Goal: Task Accomplishment & Management: Complete application form

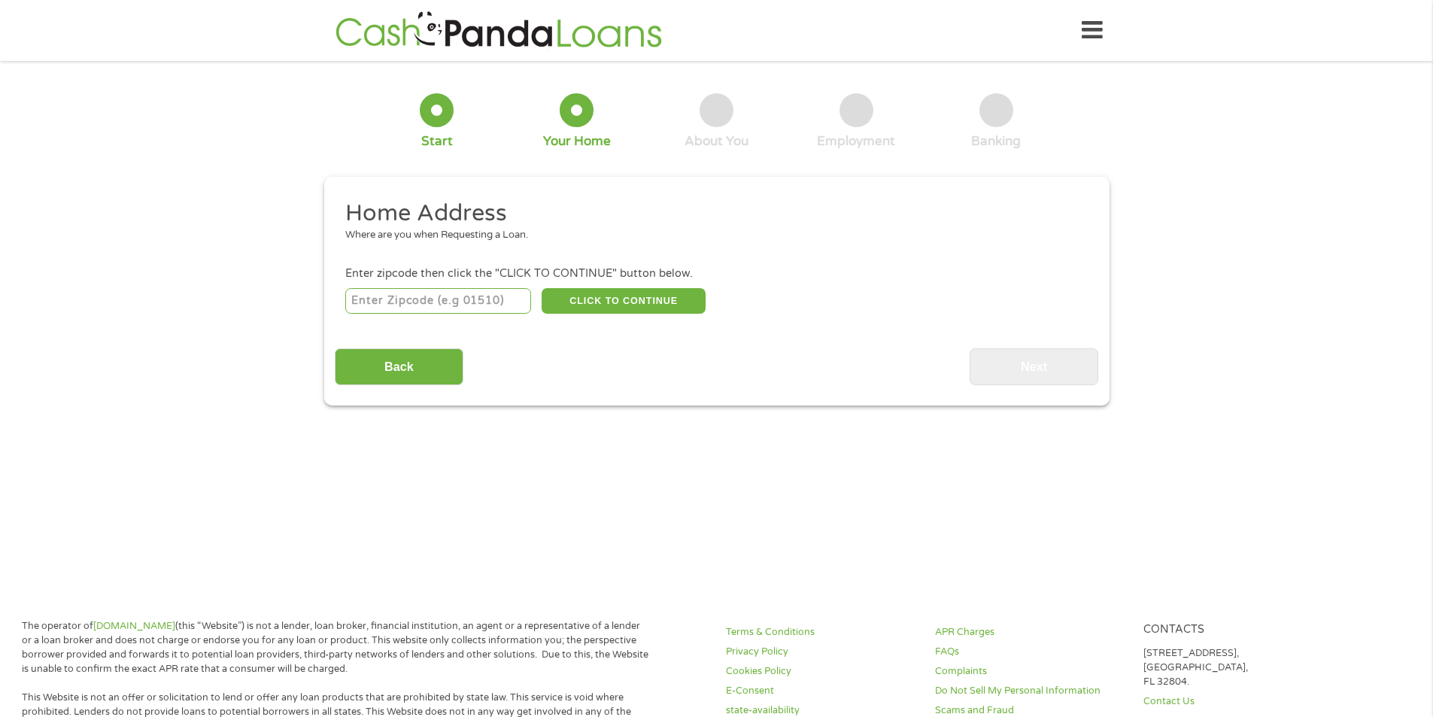
click at [456, 299] on input "number" at bounding box center [438, 301] width 186 height 26
type input "62298"
click at [623, 303] on button "CLICK TO CONTINUE" at bounding box center [623, 301] width 164 height 26
type input "62298"
type input "[GEOGRAPHIC_DATA]"
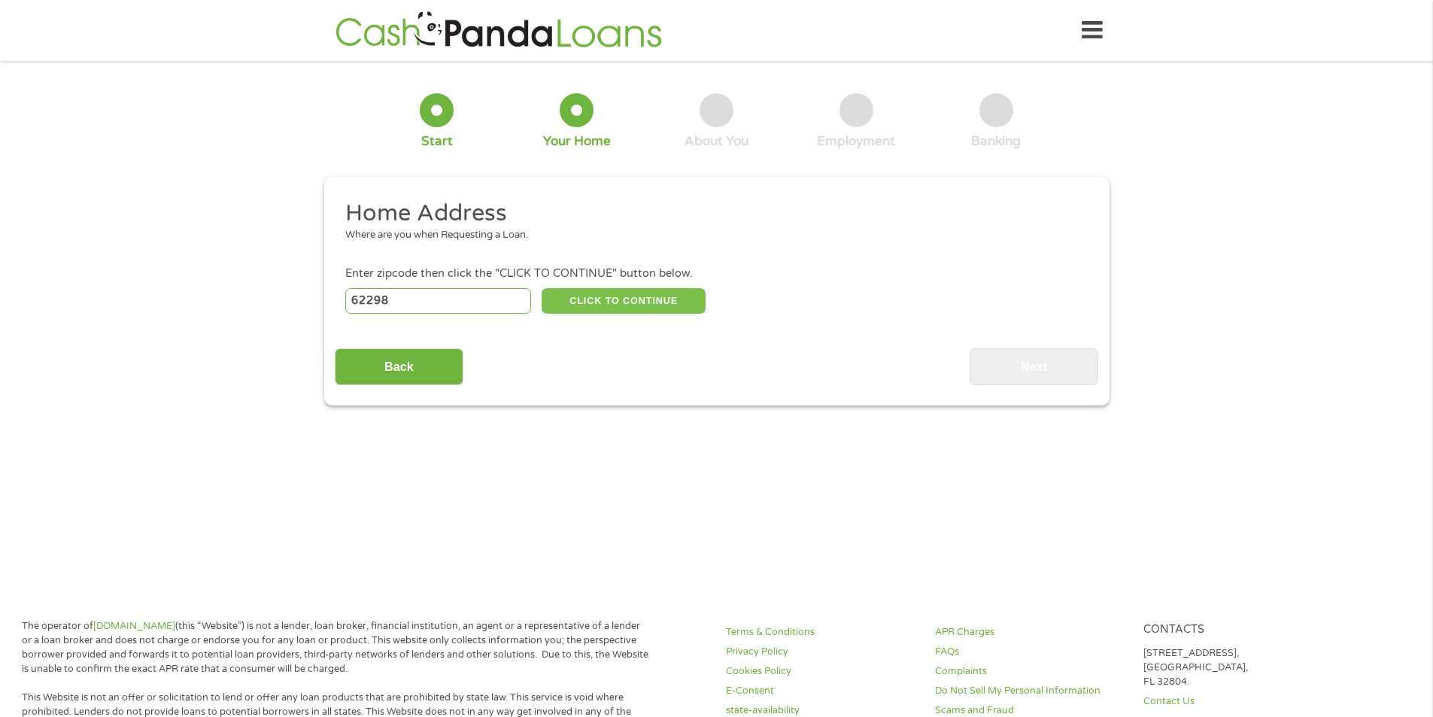
select select "[US_STATE]"
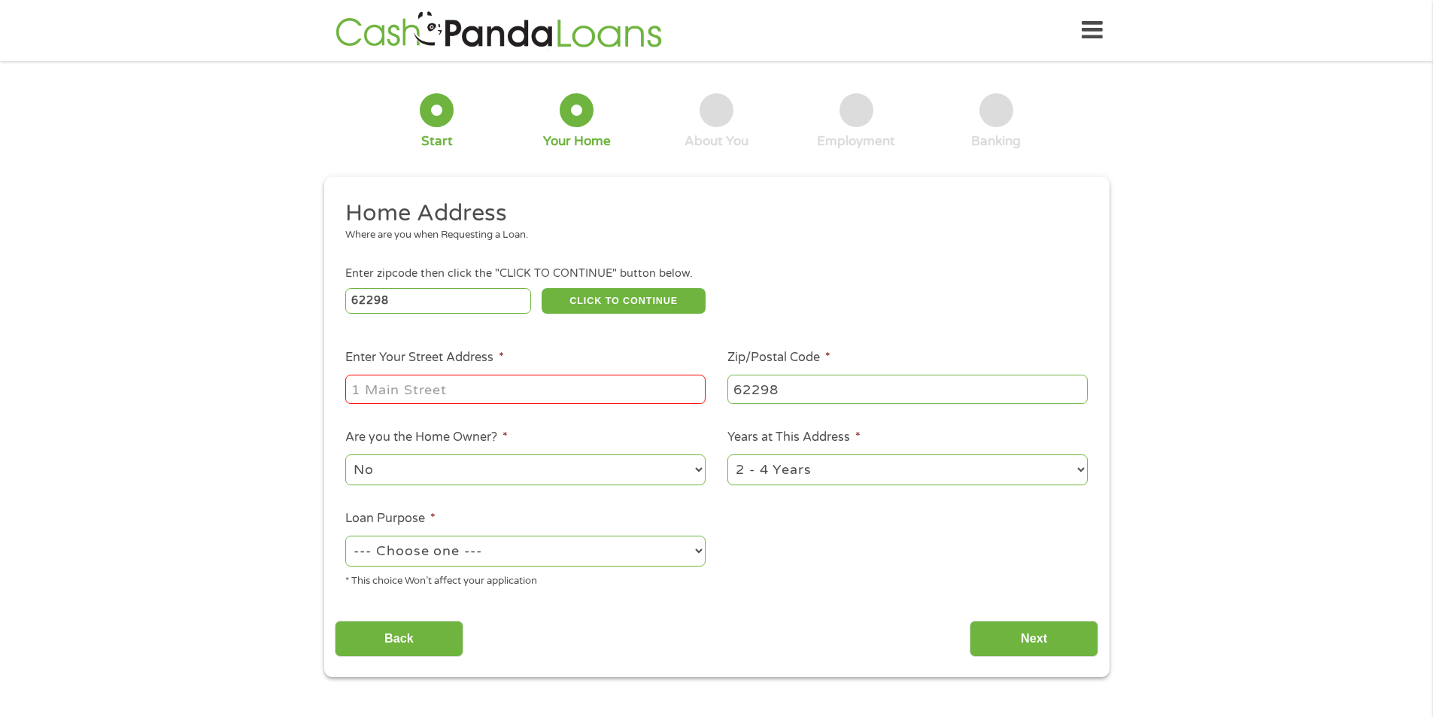
click at [515, 393] on input "Enter Your Street Address *" at bounding box center [525, 388] width 360 height 29
type input "[STREET_ADDRESS]"
click at [485, 543] on select "--- Choose one --- Pay Bills Debt Consolidation Home Improvement Major Purchase…" at bounding box center [525, 550] width 360 height 31
select select "paybills"
click at [345, 535] on select "--- Choose one --- Pay Bills Debt Consolidation Home Improvement Major Purchase…" at bounding box center [525, 550] width 360 height 31
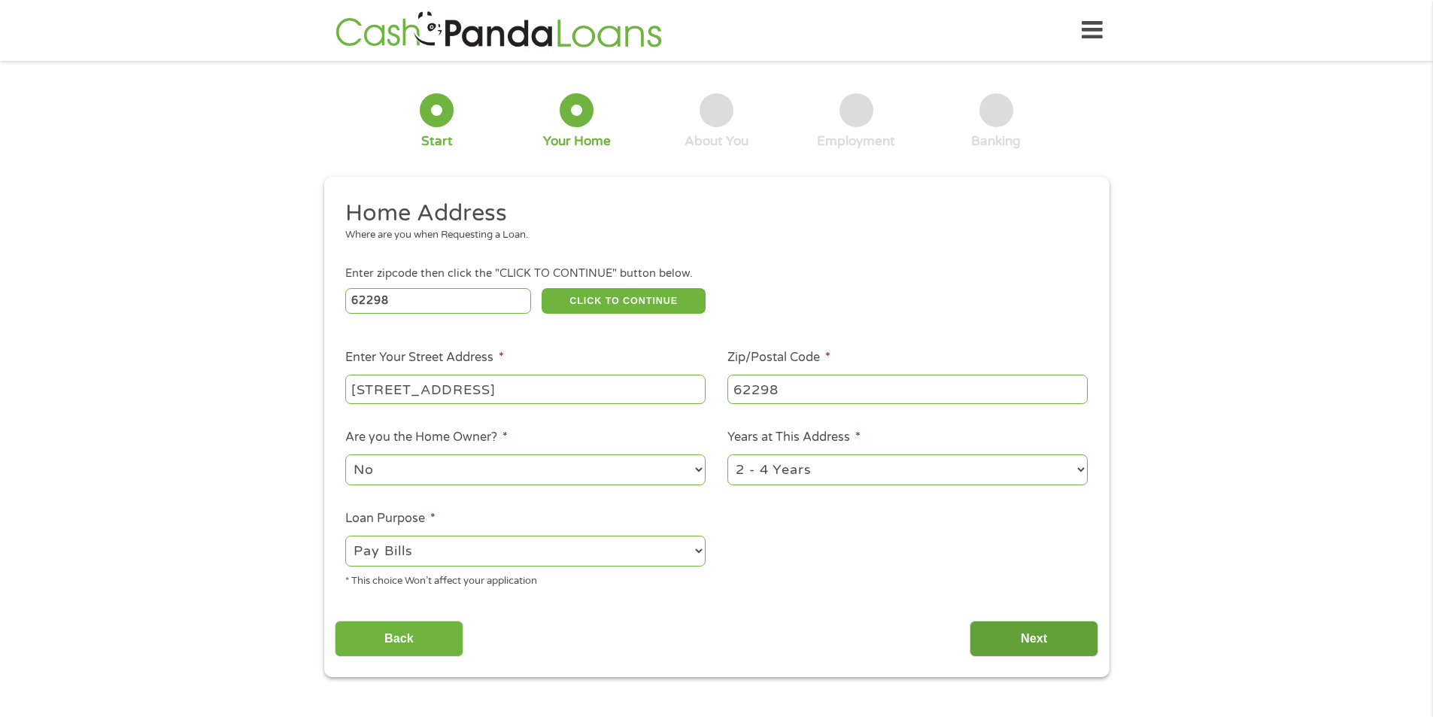
click at [1022, 634] on input "Next" at bounding box center [1033, 638] width 129 height 37
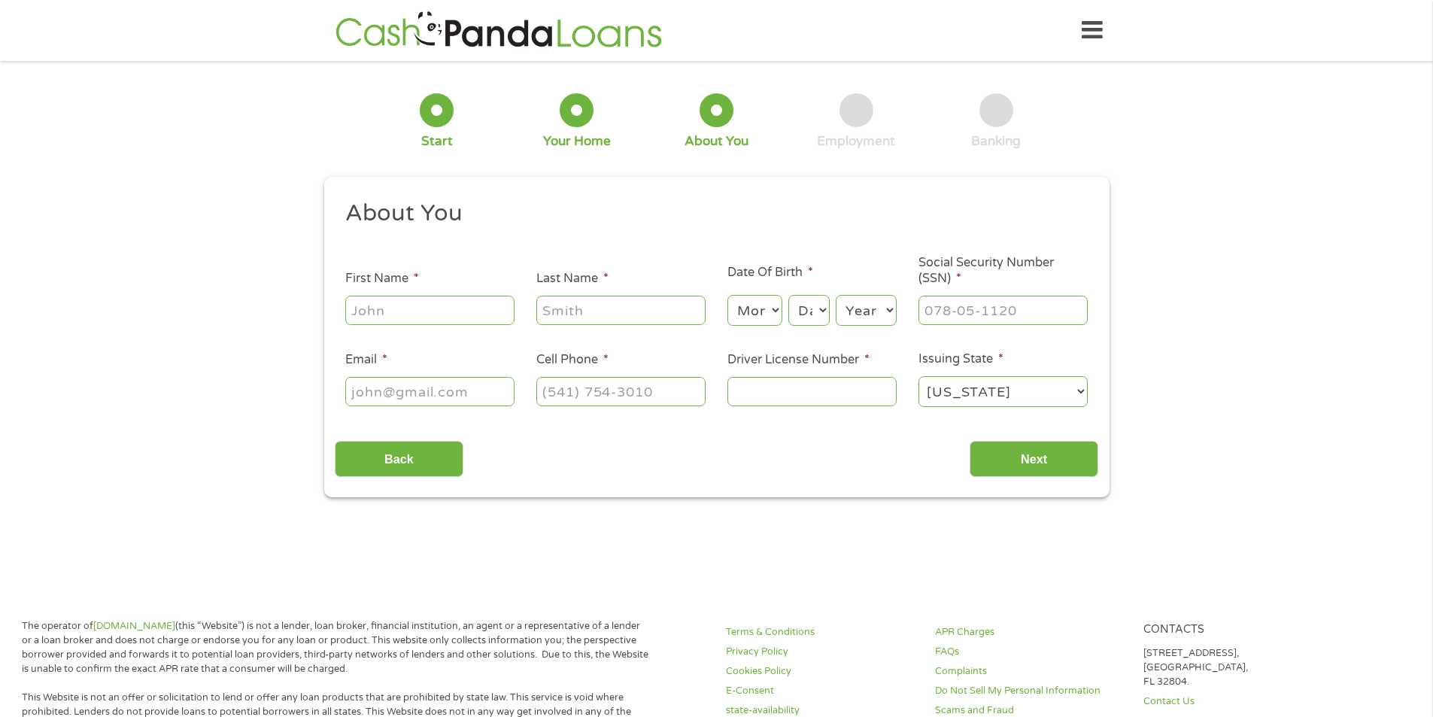
click at [391, 319] on input "First Name *" at bounding box center [429, 310] width 169 height 29
type input "t"
type input "Trinity"
type input "Hooker"
select select "10"
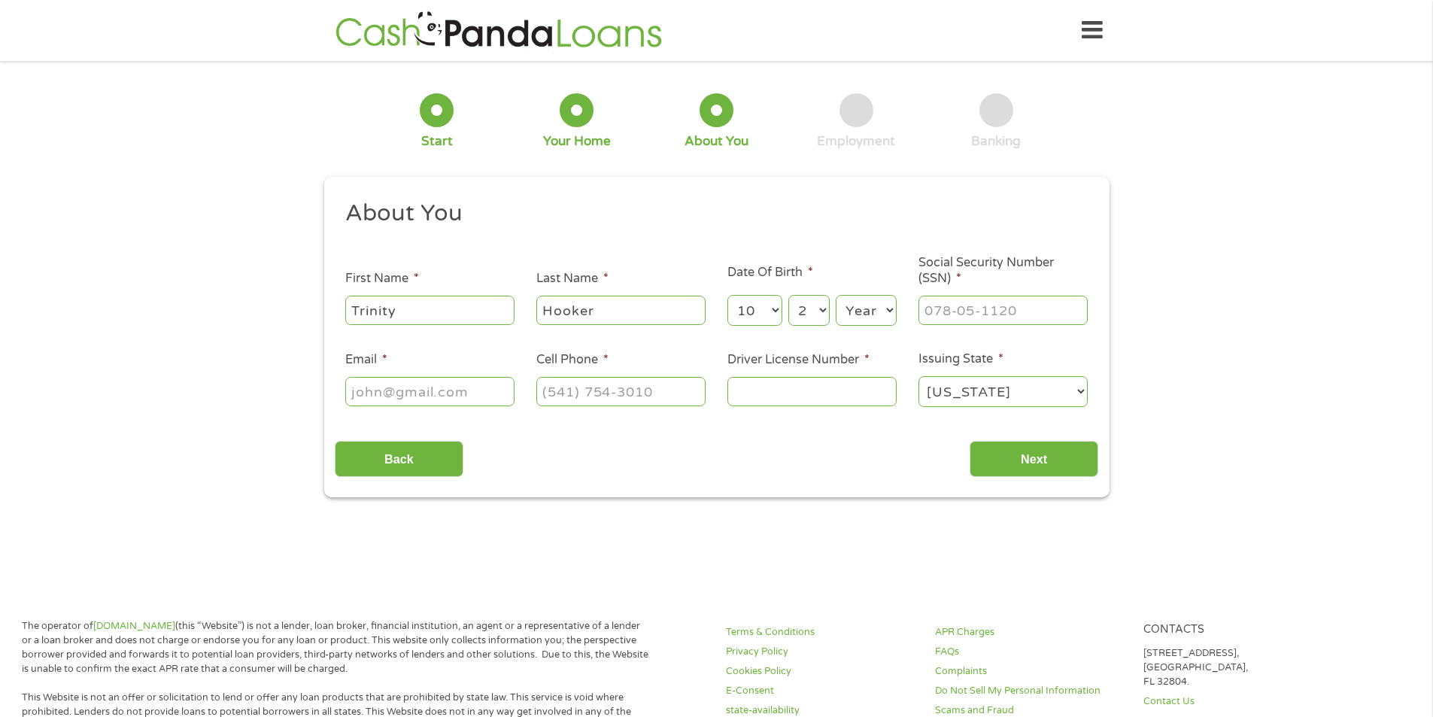
select select "29"
select select "2004"
type input "330-04-4190"
type input "[EMAIL_ADDRESS][DOMAIN_NAME]"
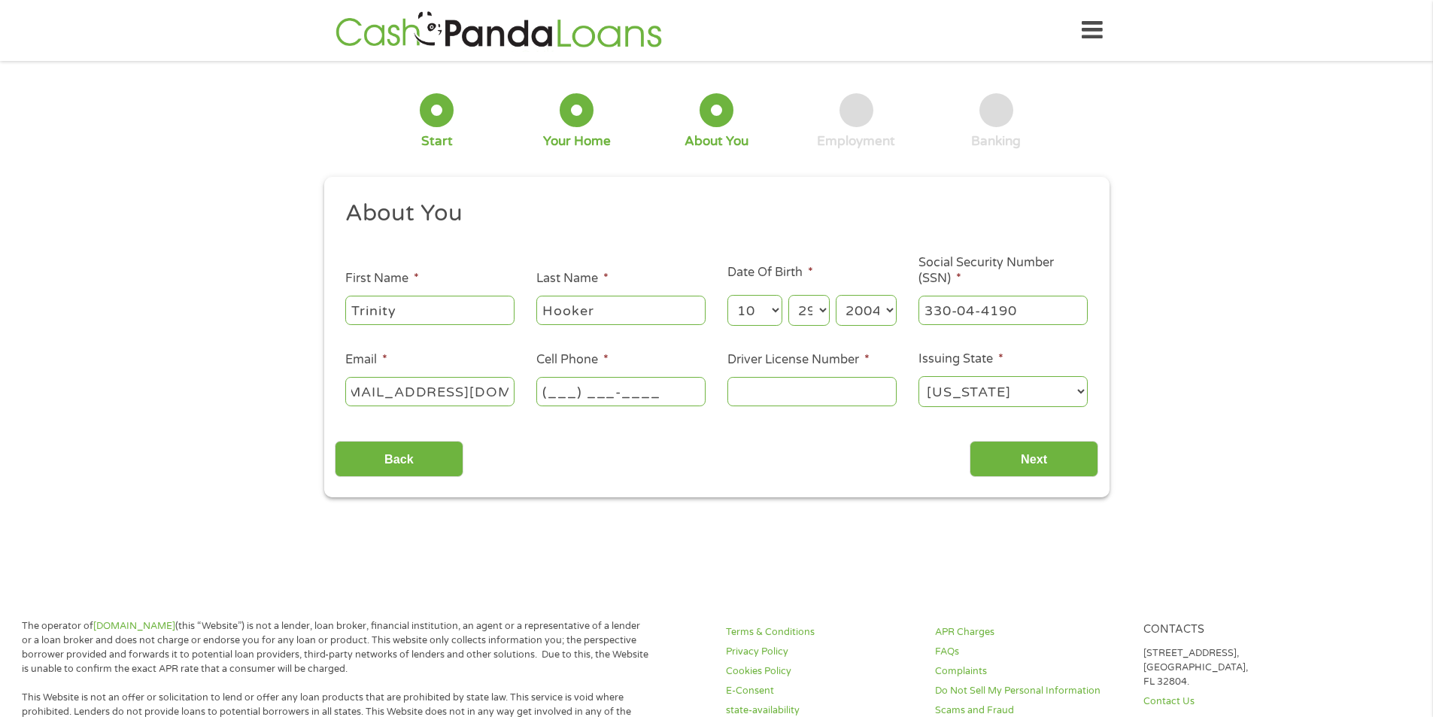
scroll to position [0, 0]
type input "[PHONE_NUMBER]"
type input "H26081404908"
click at [1060, 448] on input "Next" at bounding box center [1033, 459] width 129 height 37
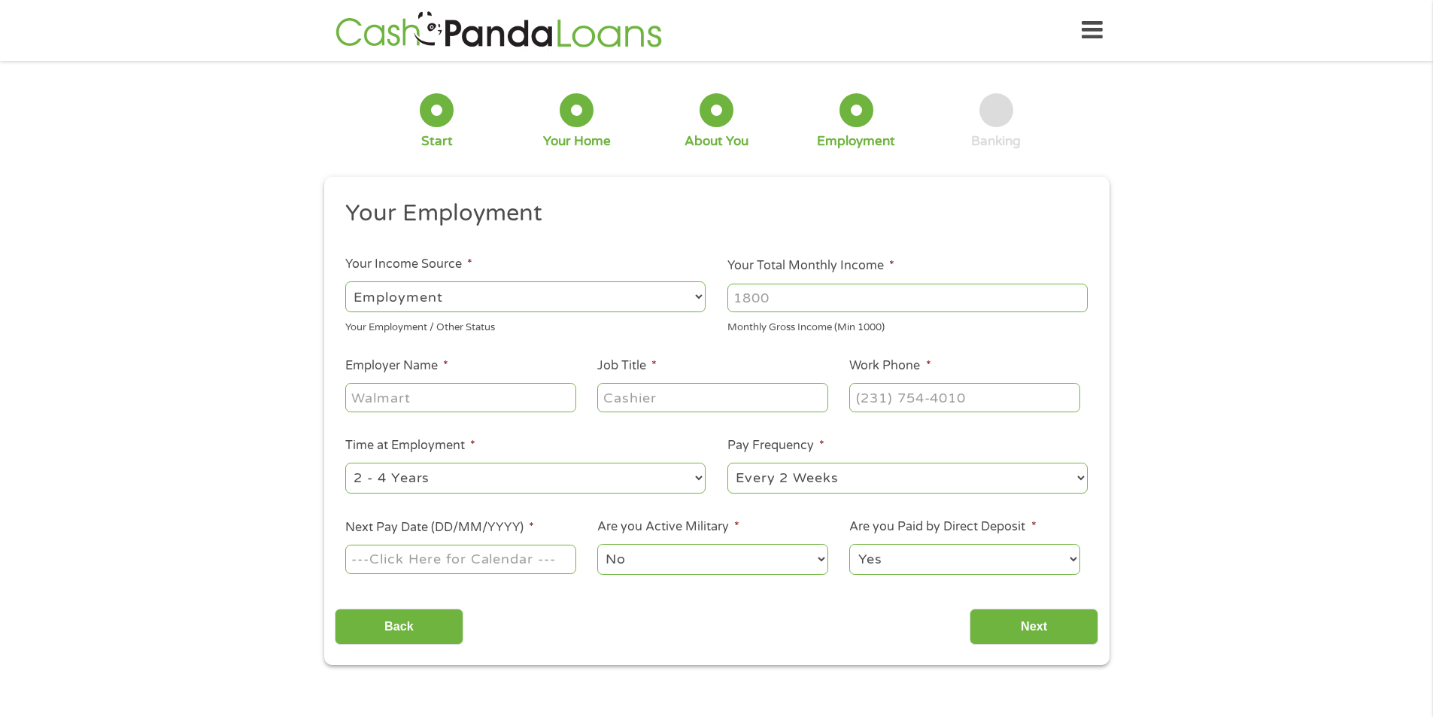
scroll to position [6, 6]
click at [436, 402] on input "Employer Name *" at bounding box center [460, 397] width 230 height 29
type input "[US_STATE] Central School Bus"
type input "Bus Monitor"
type input "[PHONE_NUMBER]"
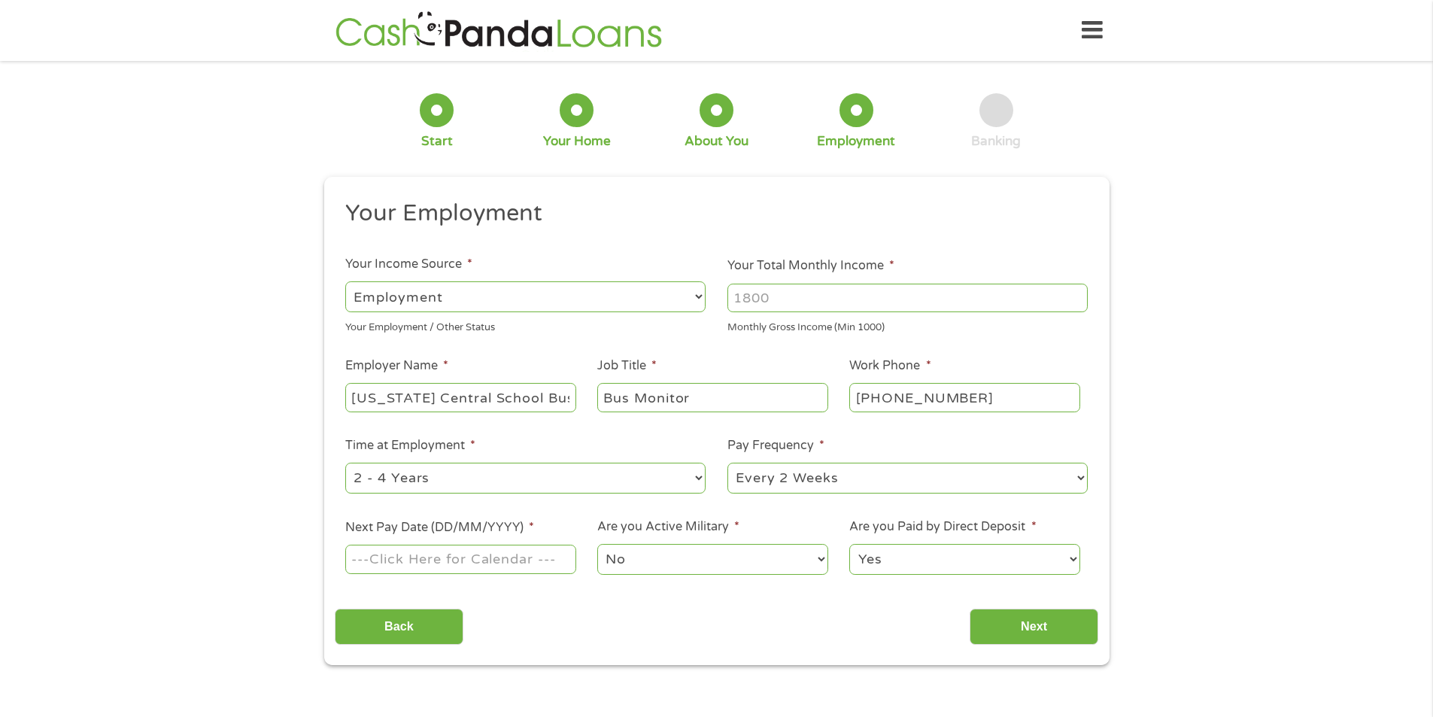
click at [484, 484] on select "--- Choose one --- 1 Year or less 1 - 2 Years 2 - 4 Years Over 4 Years" at bounding box center [525, 477] width 360 height 31
select select "24months"
click at [345, 462] on select "--- Choose one --- 1 Year or less 1 - 2 Years 2 - 4 Years Over 4 Years" at bounding box center [525, 477] width 360 height 31
click at [774, 484] on select "--- Choose one --- Every 2 Weeks Every Week Monthly Semi-Monthly" at bounding box center [907, 477] width 360 height 31
select select "weekly"
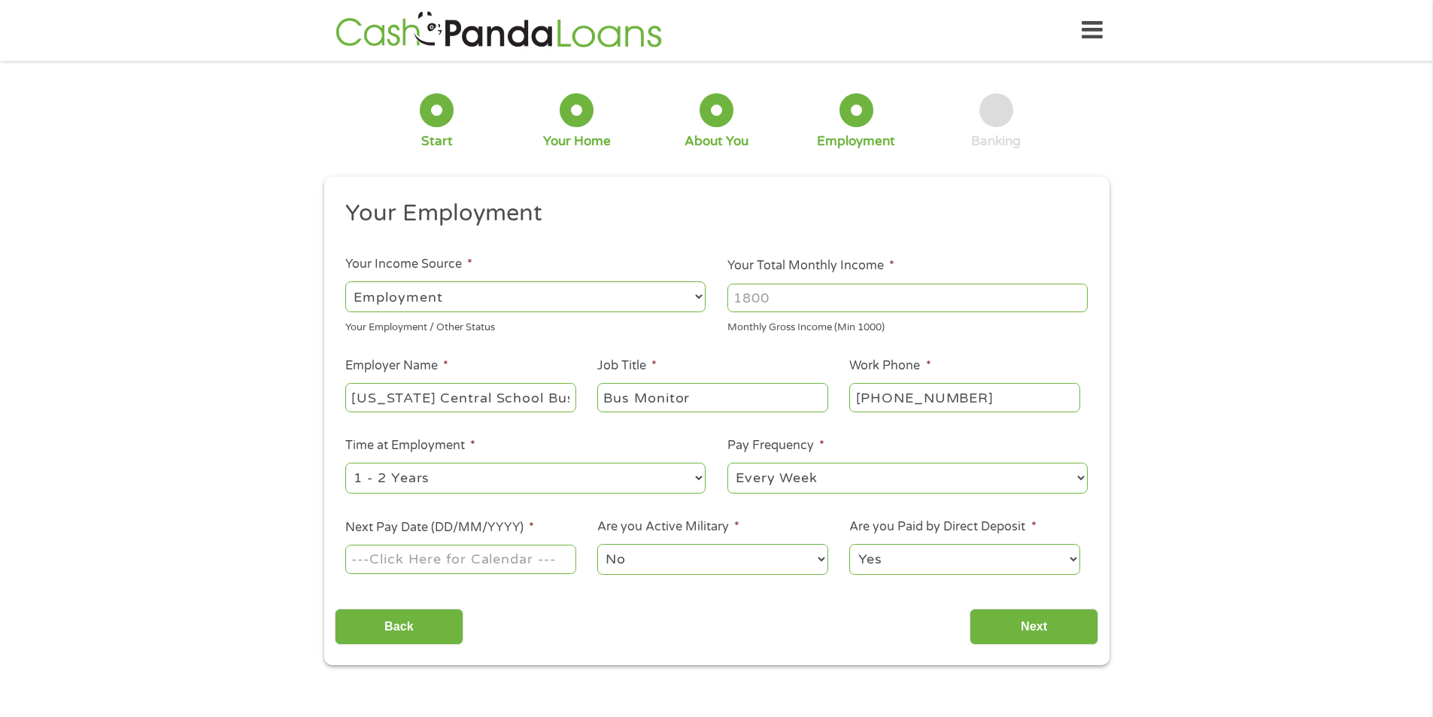
click at [727, 462] on select "--- Choose one --- Every 2 Weeks Every Week Monthly Semi-Monthly" at bounding box center [907, 477] width 360 height 31
click at [475, 558] on input "Next Pay Date (DD/MM/YYYY) *" at bounding box center [460, 558] width 230 height 29
type input "[DATE]"
click at [1039, 621] on input "Next" at bounding box center [1033, 626] width 129 height 37
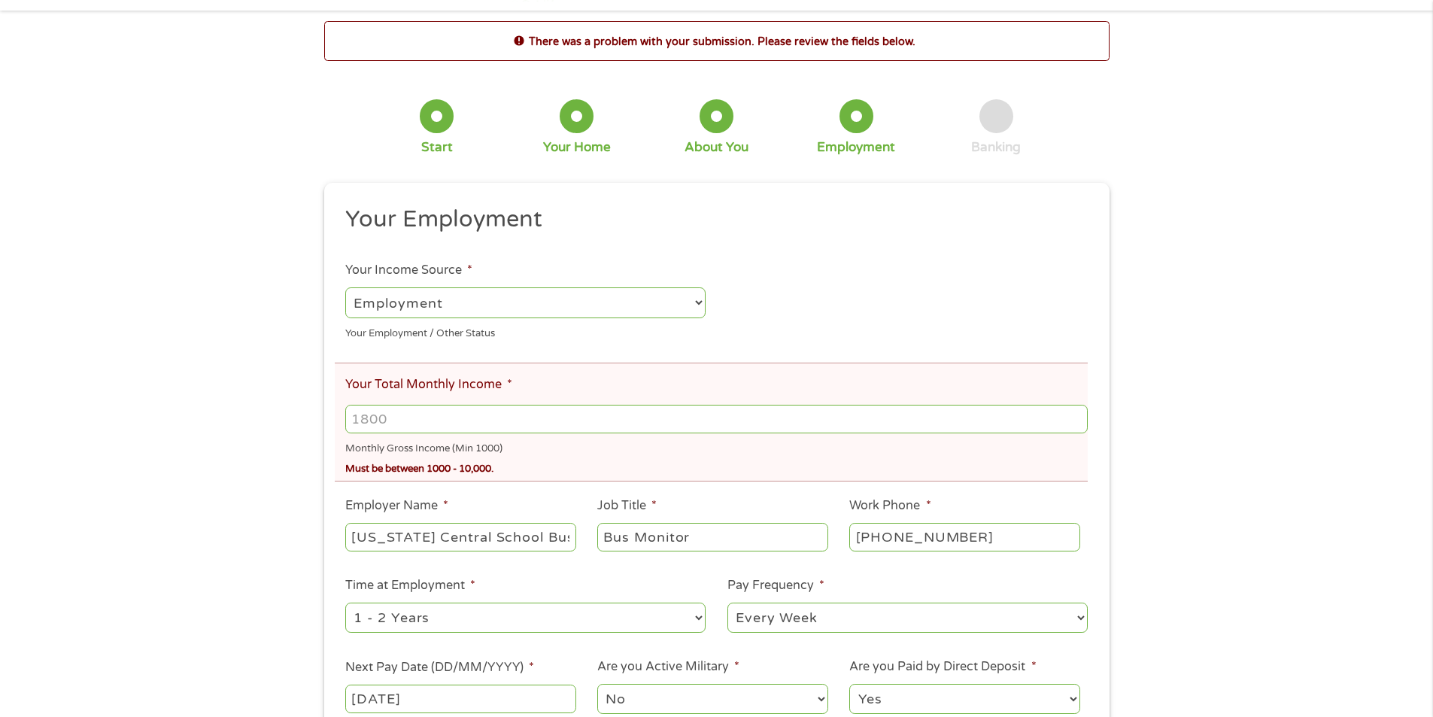
scroll to position [75, 0]
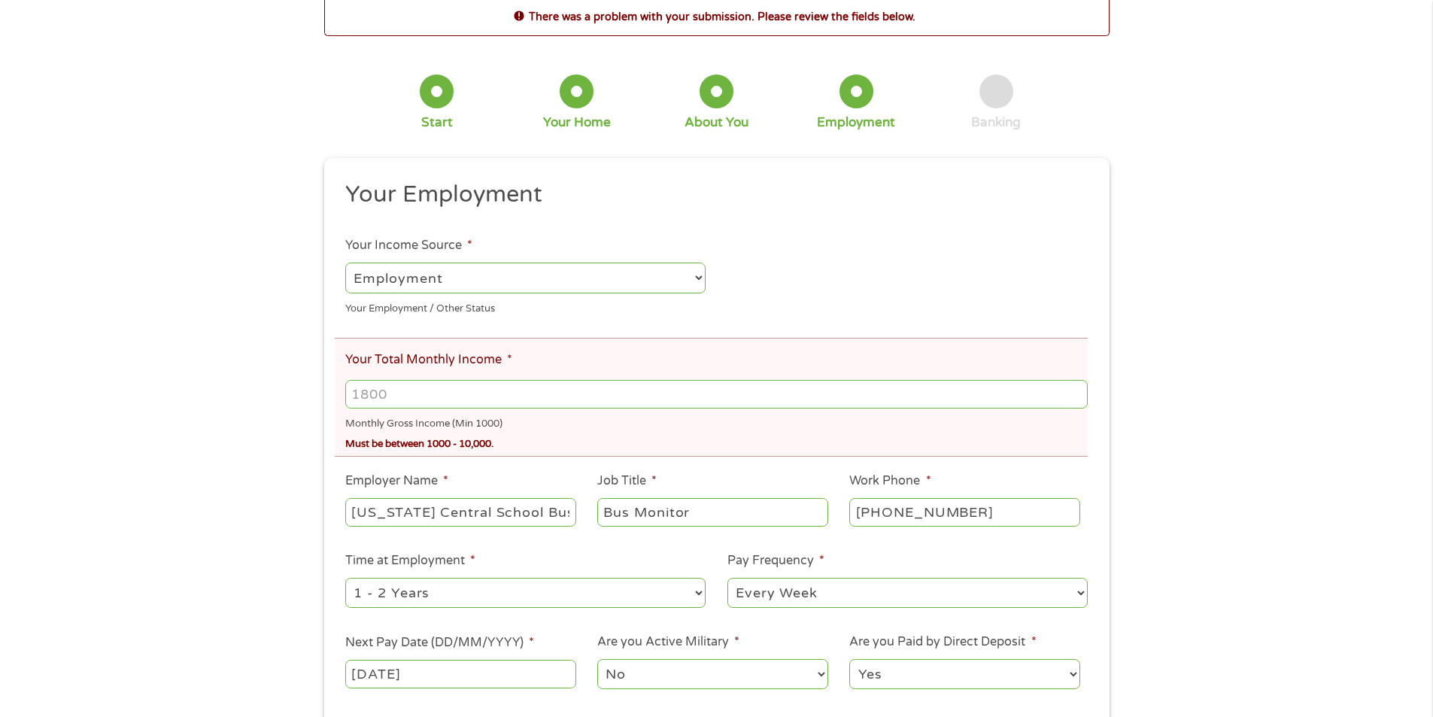
click at [447, 395] on input "Your Total Monthly Income *" at bounding box center [715, 394] width 741 height 29
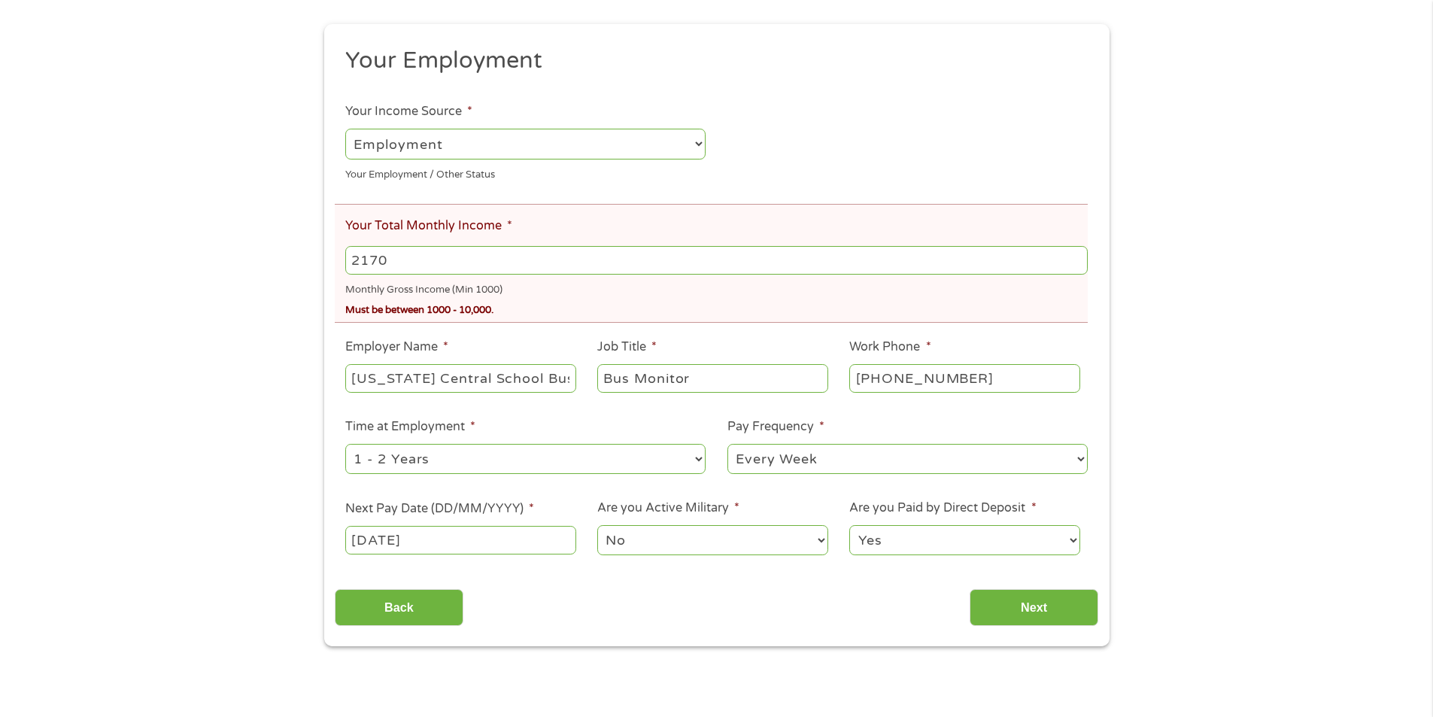
scroll to position [376, 0]
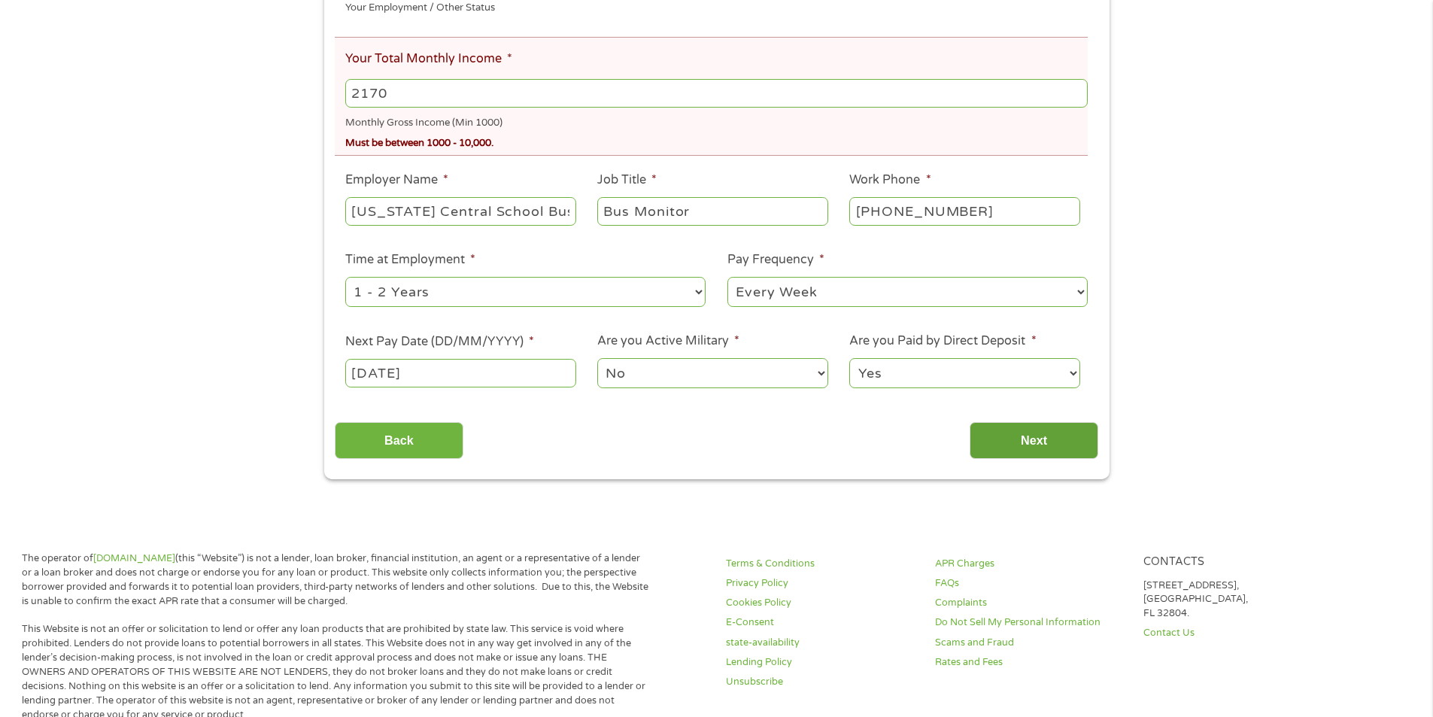
type input "2170"
click at [1006, 427] on input "Next" at bounding box center [1033, 440] width 129 height 37
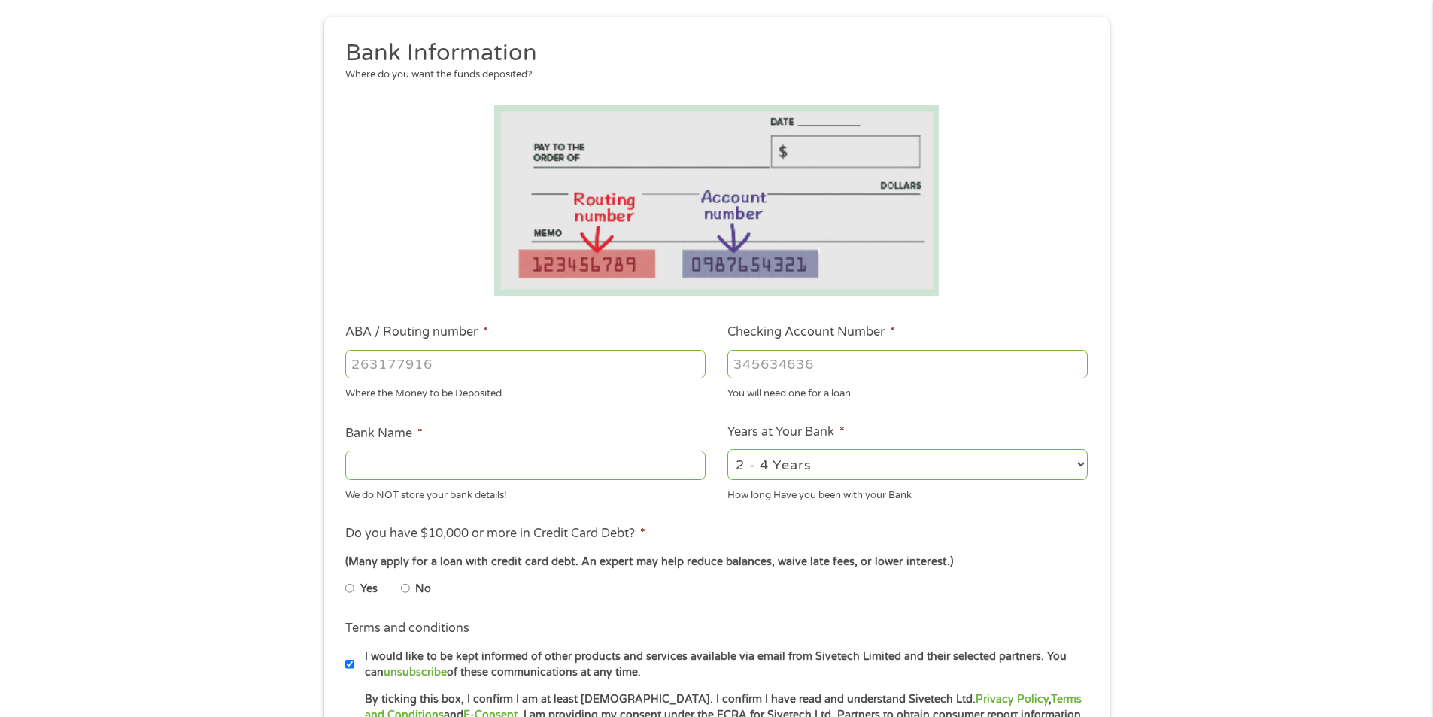
scroll to position [226, 0]
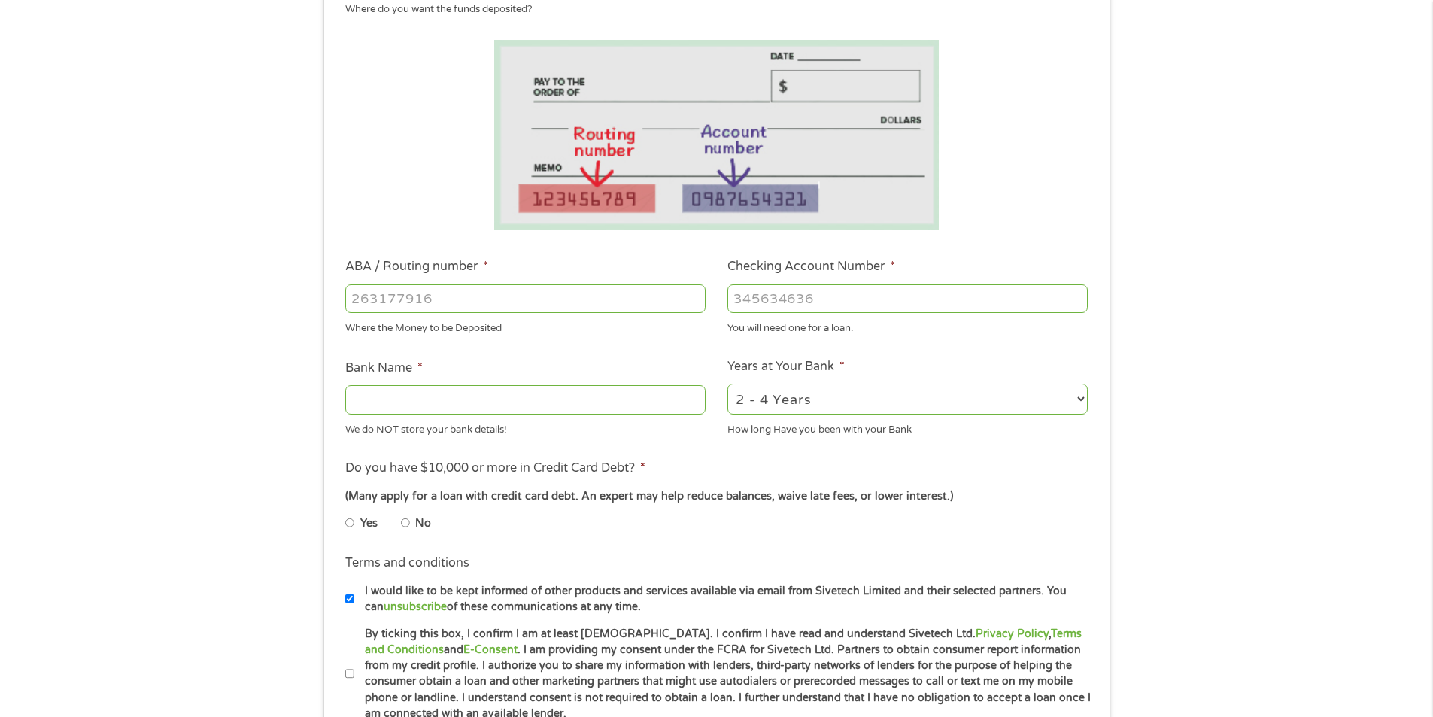
click at [381, 305] on input "ABA / Routing number *" at bounding box center [525, 298] width 360 height 29
type input "103100195"
type input "CENTRAL NATIONAL BANK TRUST"
click at [896, 296] on input "Checking Account Number *" at bounding box center [907, 298] width 360 height 29
click at [448, 307] on input "103100195" at bounding box center [525, 298] width 360 height 29
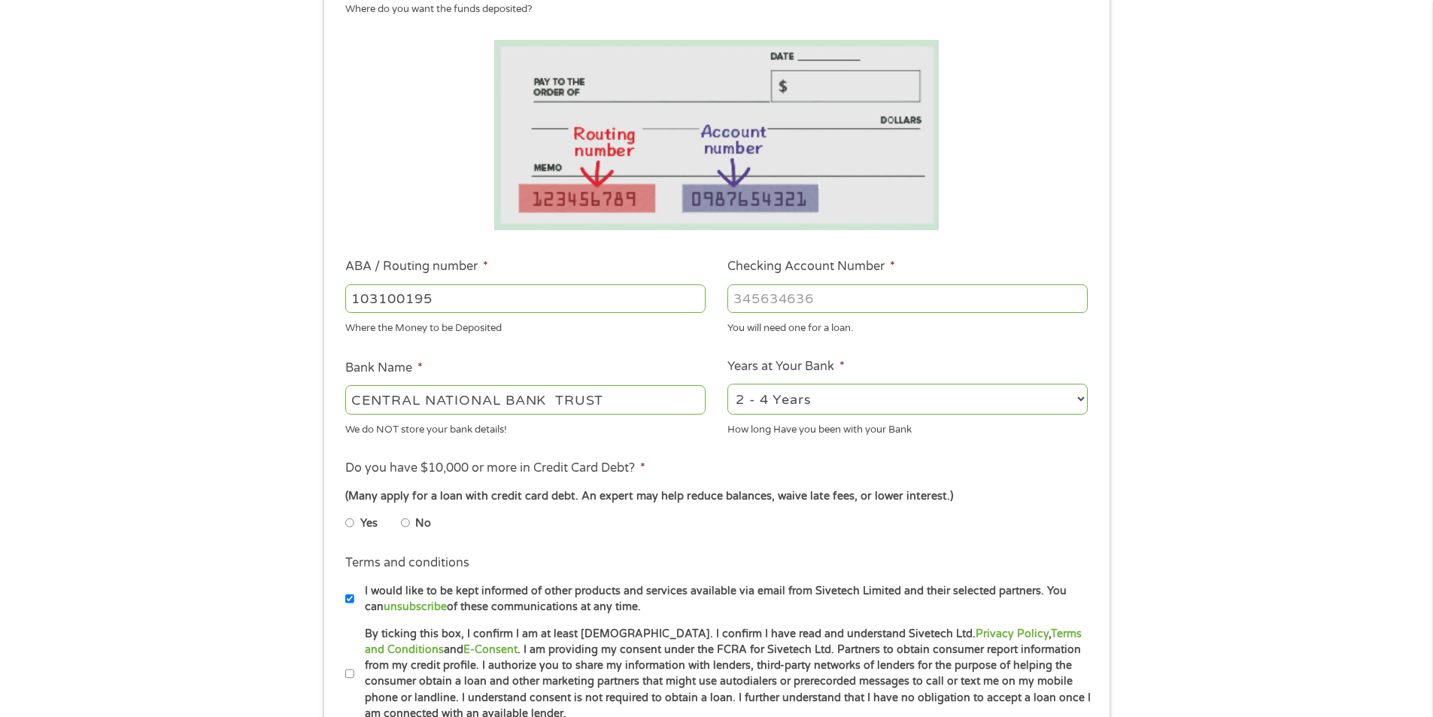
click at [448, 307] on input "103100195" at bounding box center [525, 298] width 360 height 29
type input "103100195"
click at [828, 305] on input "Checking Account Number *" at bounding box center [907, 298] width 360 height 29
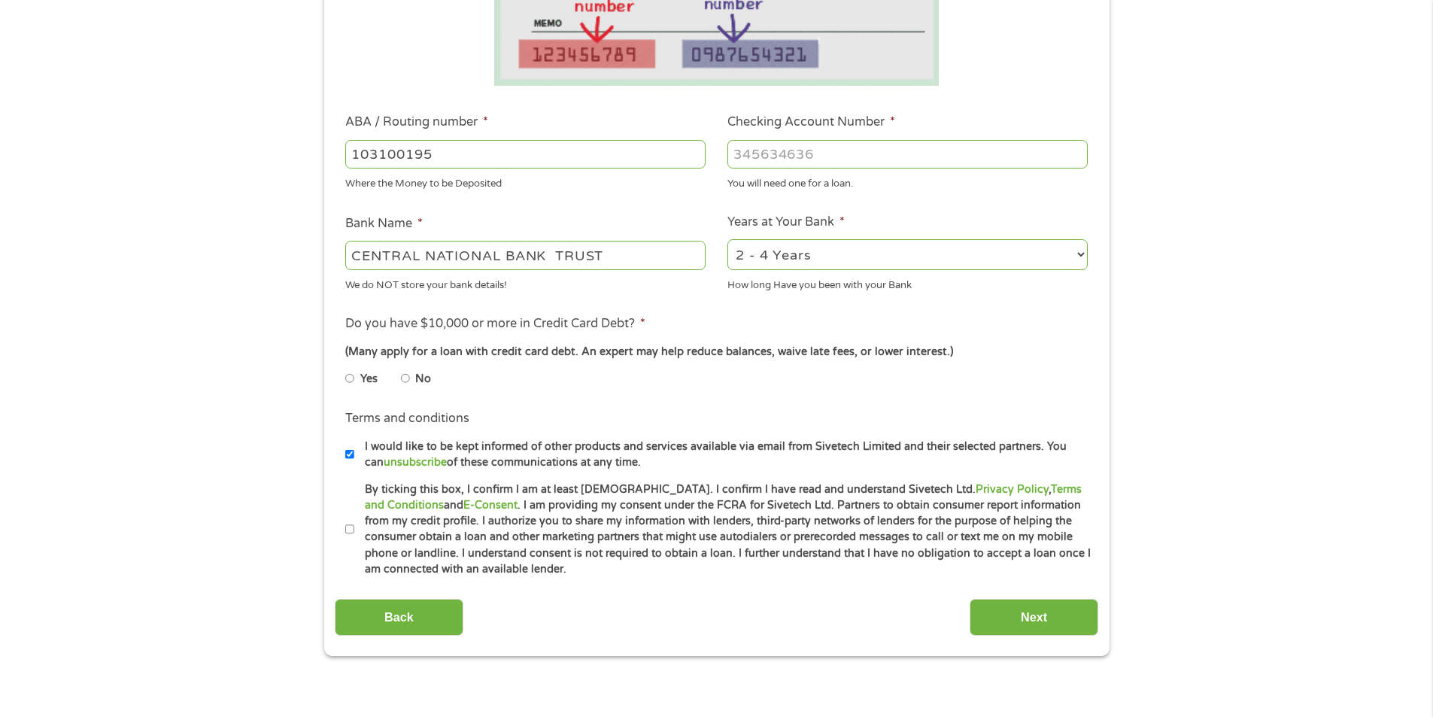
scroll to position [376, 0]
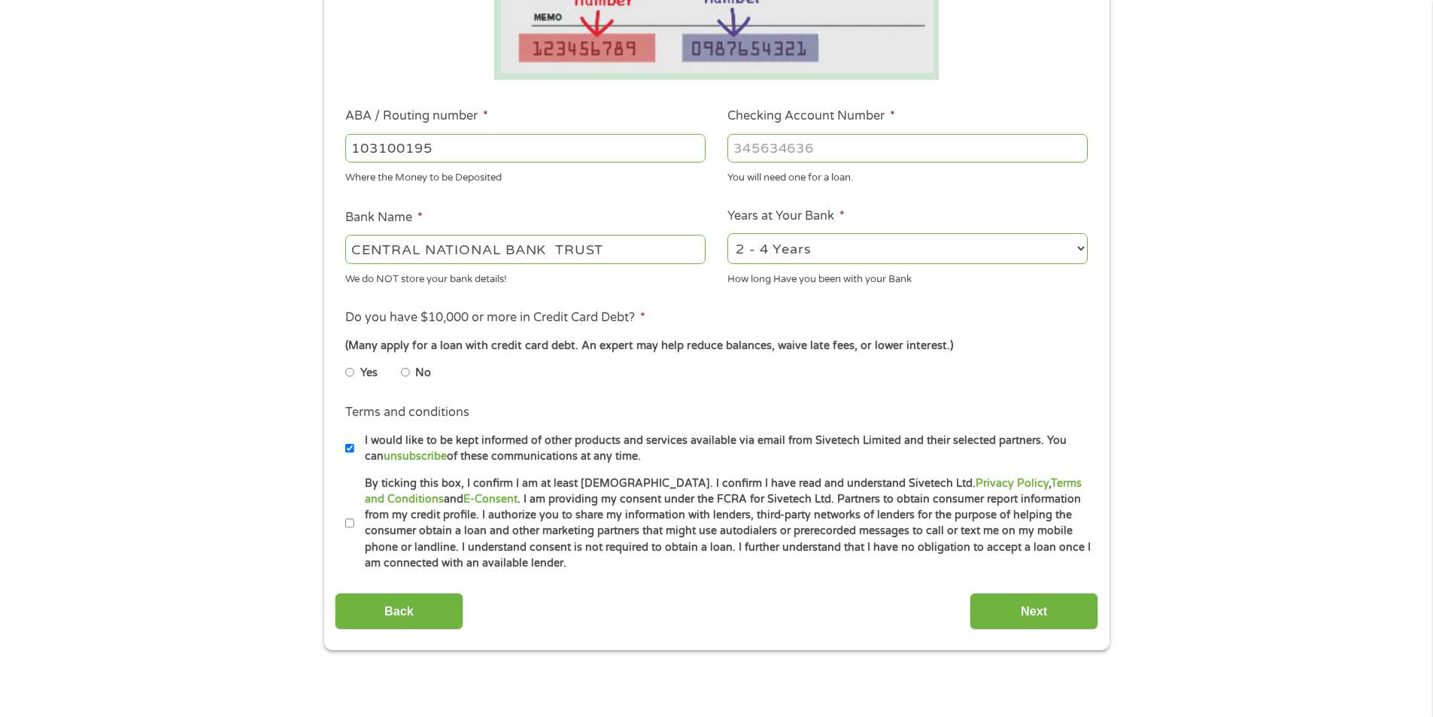
type input "[CREDIT_CARD_NUMBER]"
click at [402, 371] on input "No" at bounding box center [405, 372] width 9 height 24
radio input "true"
click at [354, 445] on label "I would like to be kept informed of other products and services available via e…" at bounding box center [723, 448] width 738 height 32
click at [353, 445] on input "I would like to be kept informed of other products and services available via e…" at bounding box center [349, 448] width 9 height 24
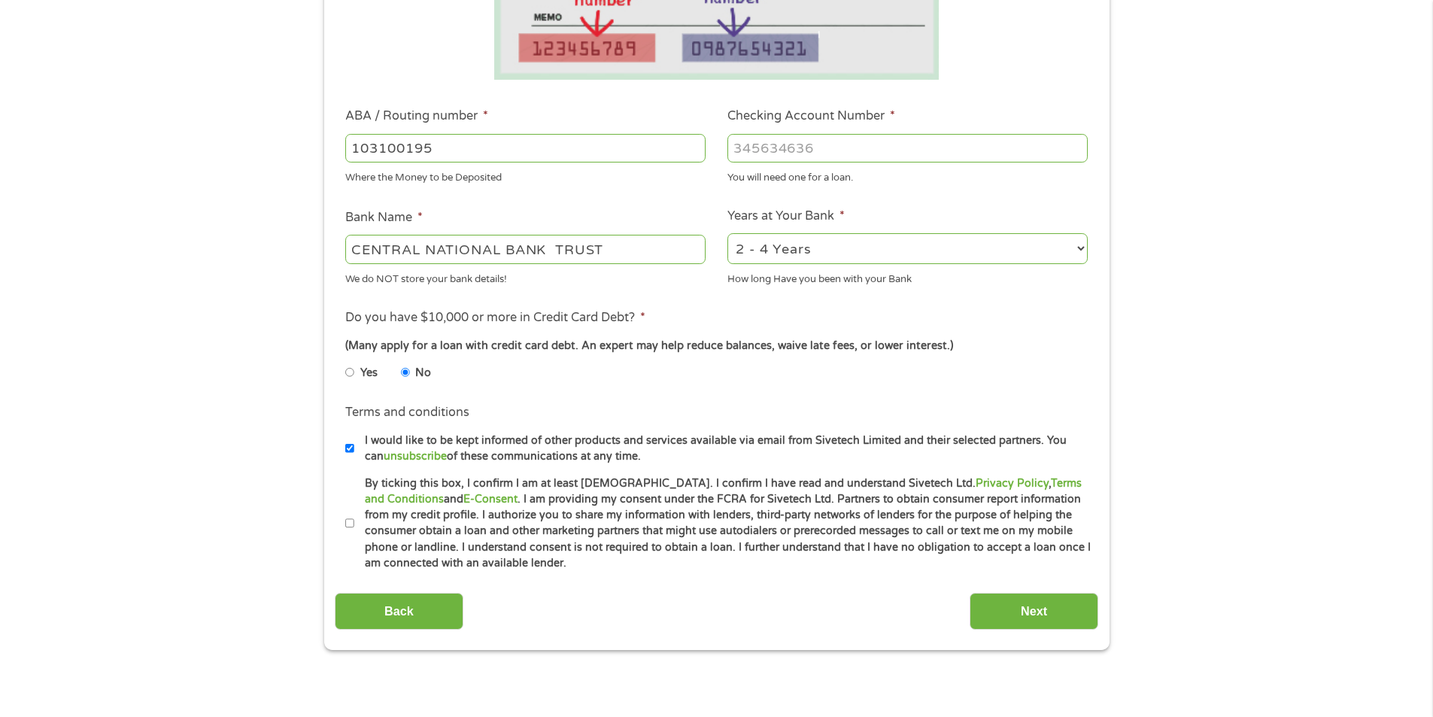
checkbox input "false"
click at [346, 523] on input "By ticking this box, I confirm I am at least [DEMOGRAPHIC_DATA]. I confirm I ha…" at bounding box center [349, 523] width 9 height 24
checkbox input "true"
click at [1049, 611] on input "Next" at bounding box center [1033, 611] width 129 height 37
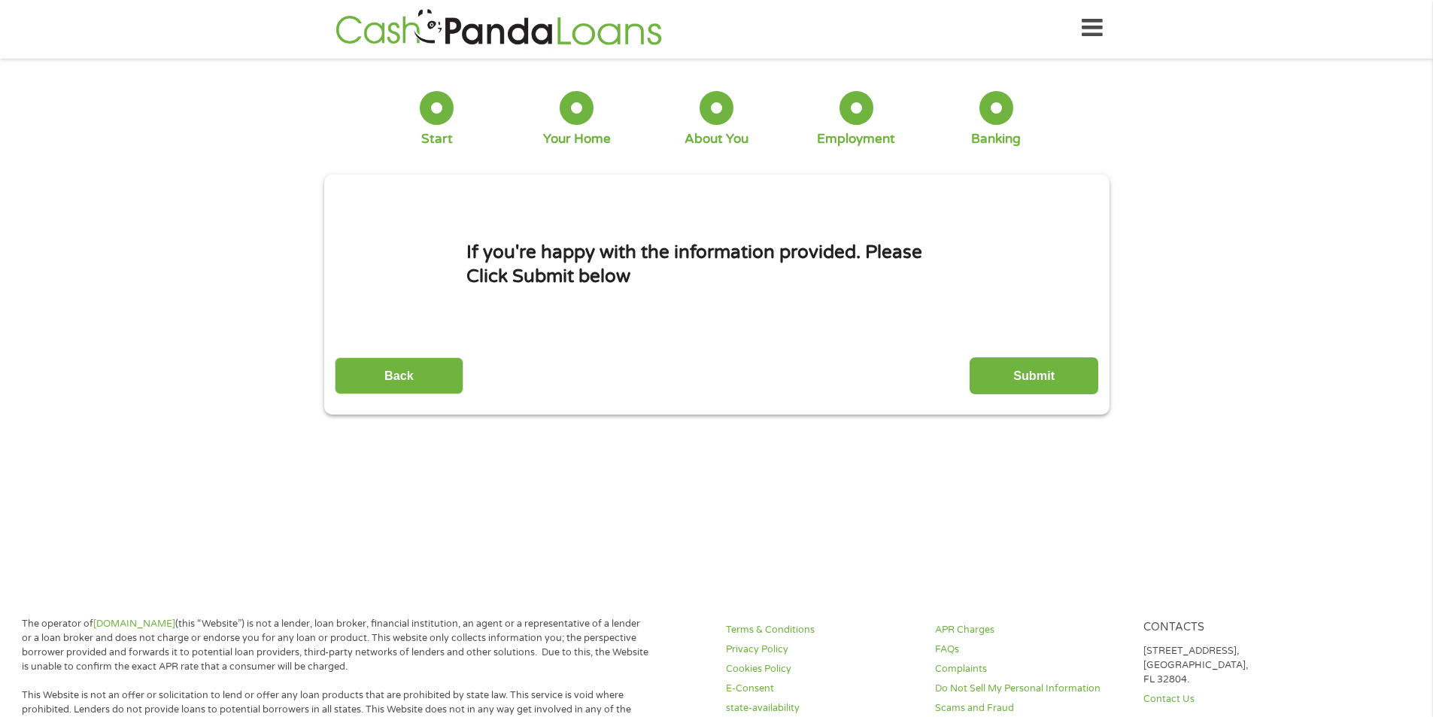
scroll to position [0, 0]
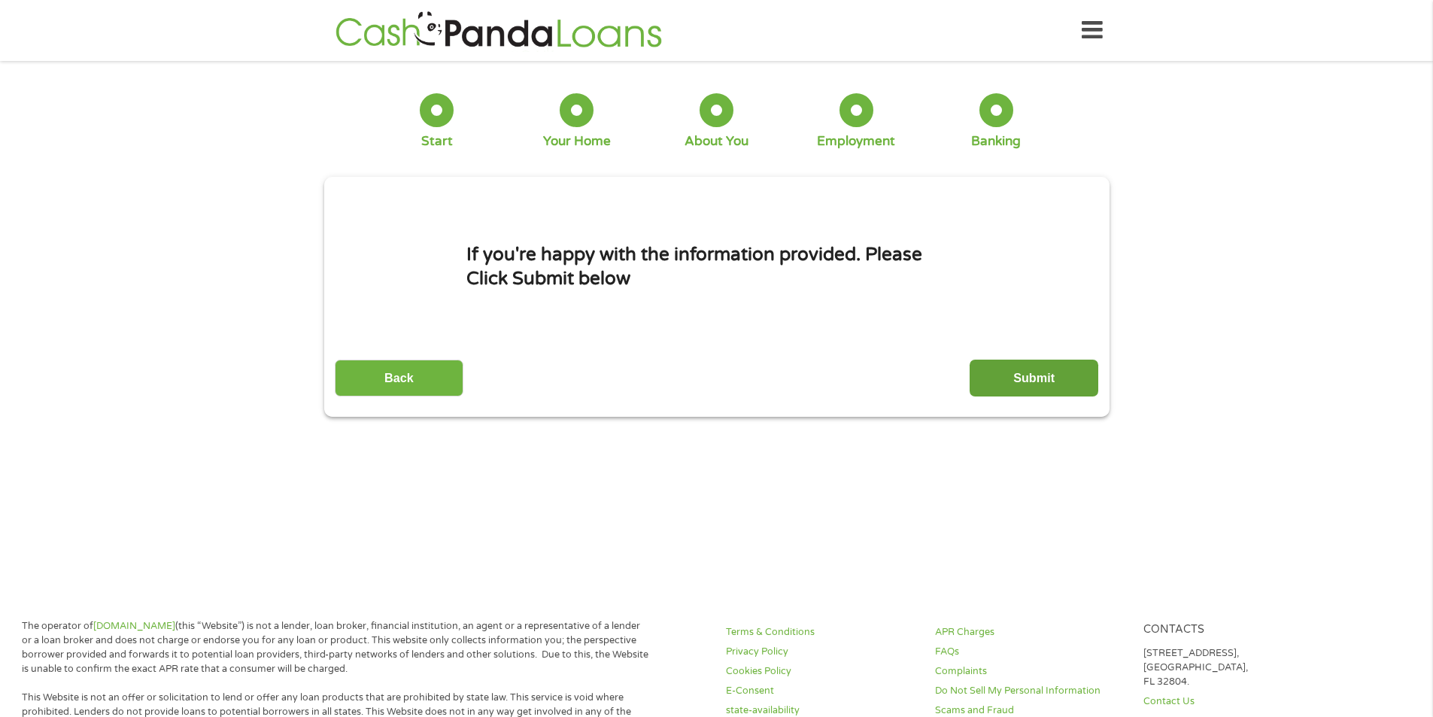
click at [1035, 365] on input "Submit" at bounding box center [1033, 377] width 129 height 37
